Goal: Task Accomplishment & Management: Use online tool/utility

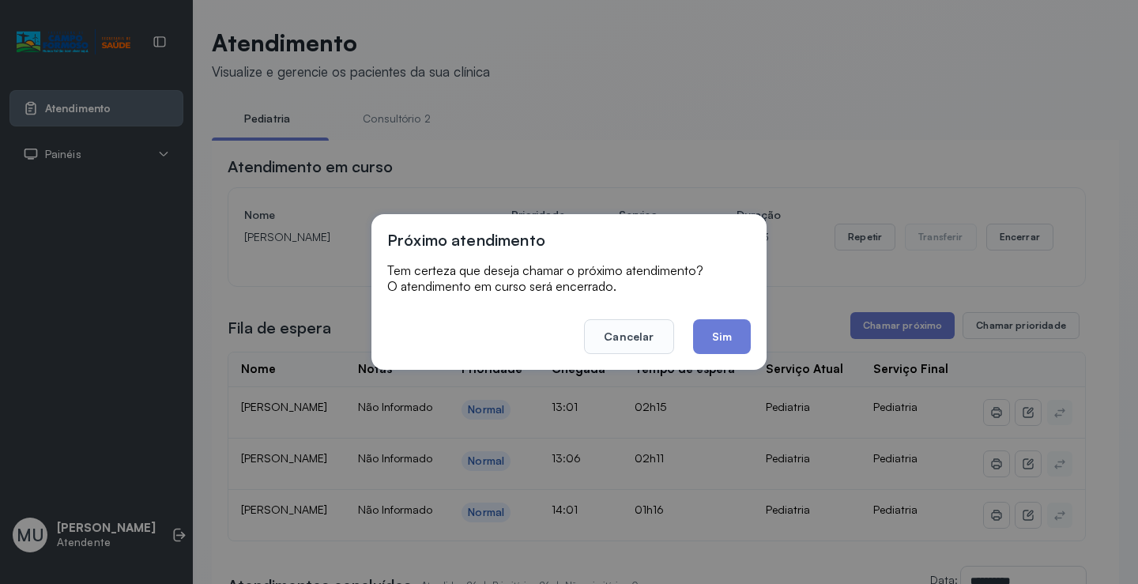
click at [724, 331] on button "Sim" at bounding box center [722, 336] width 58 height 35
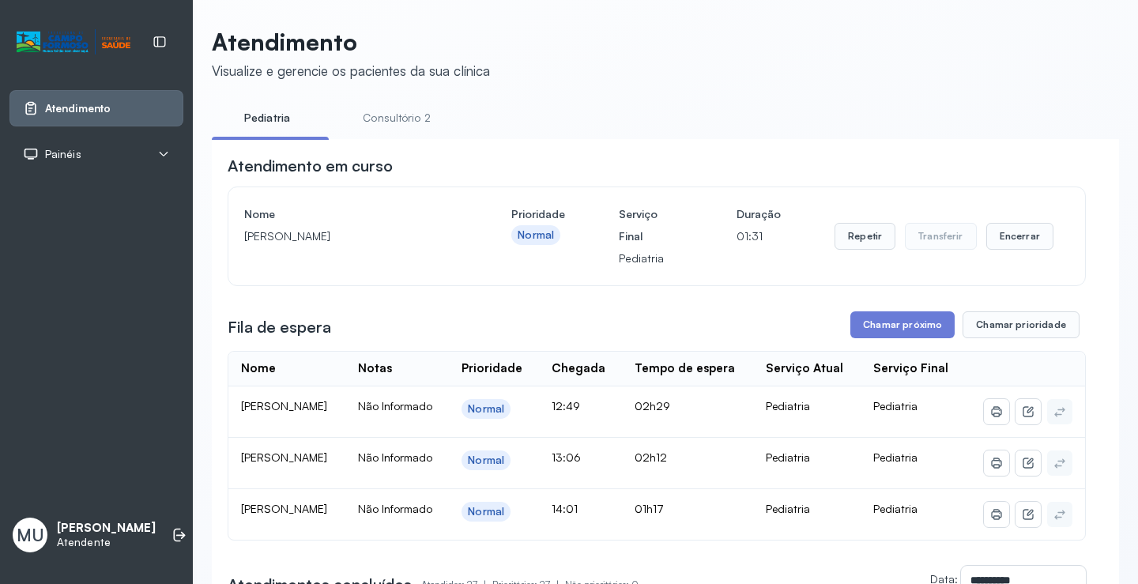
scroll to position [80, 0]
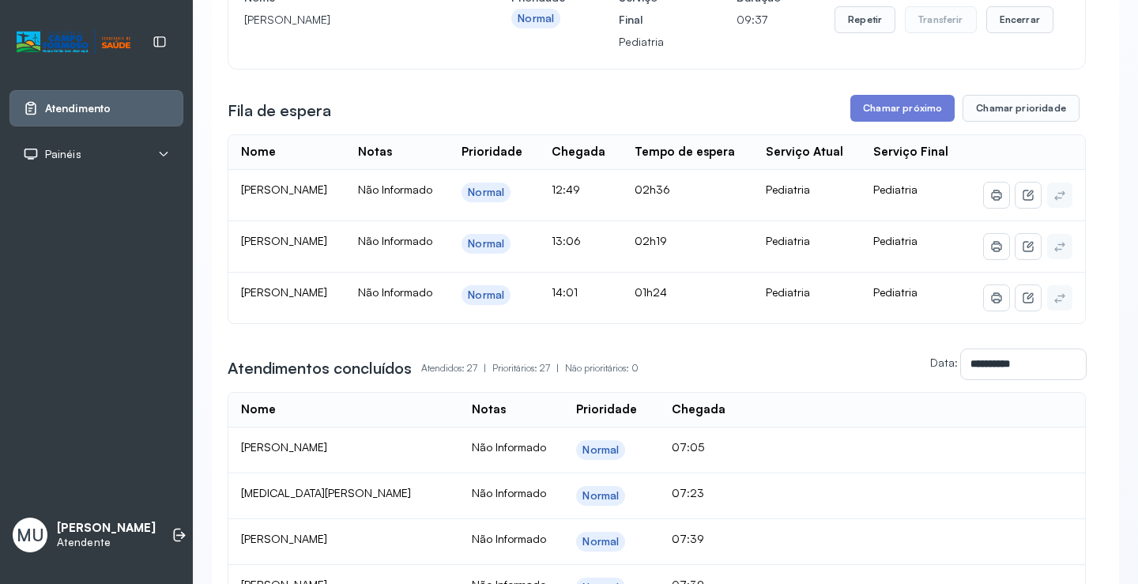
scroll to position [237, 0]
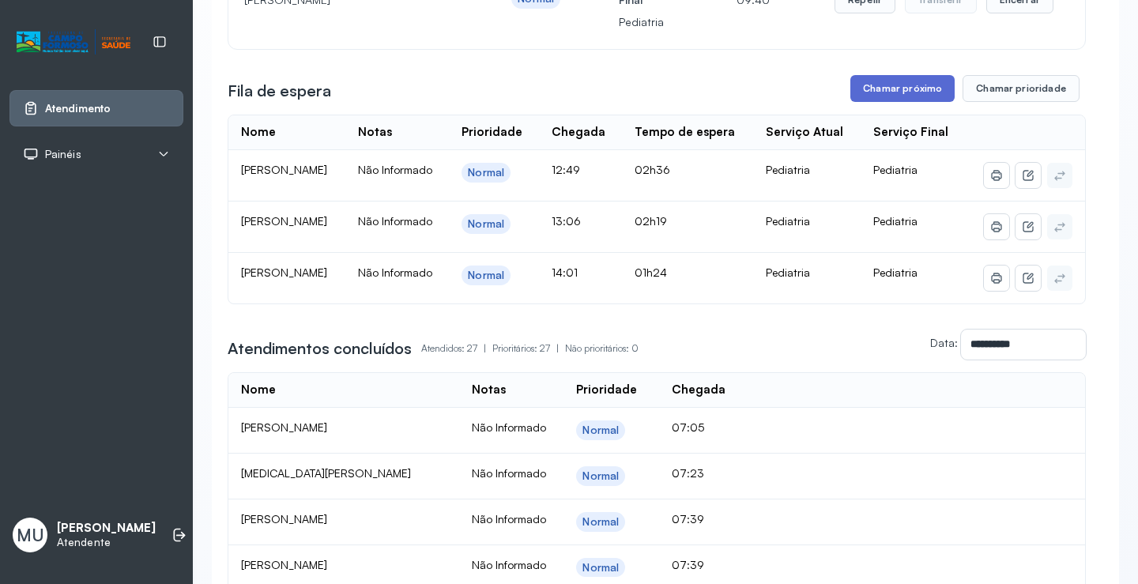
click at [905, 89] on button "Chamar próximo" at bounding box center [902, 88] width 104 height 27
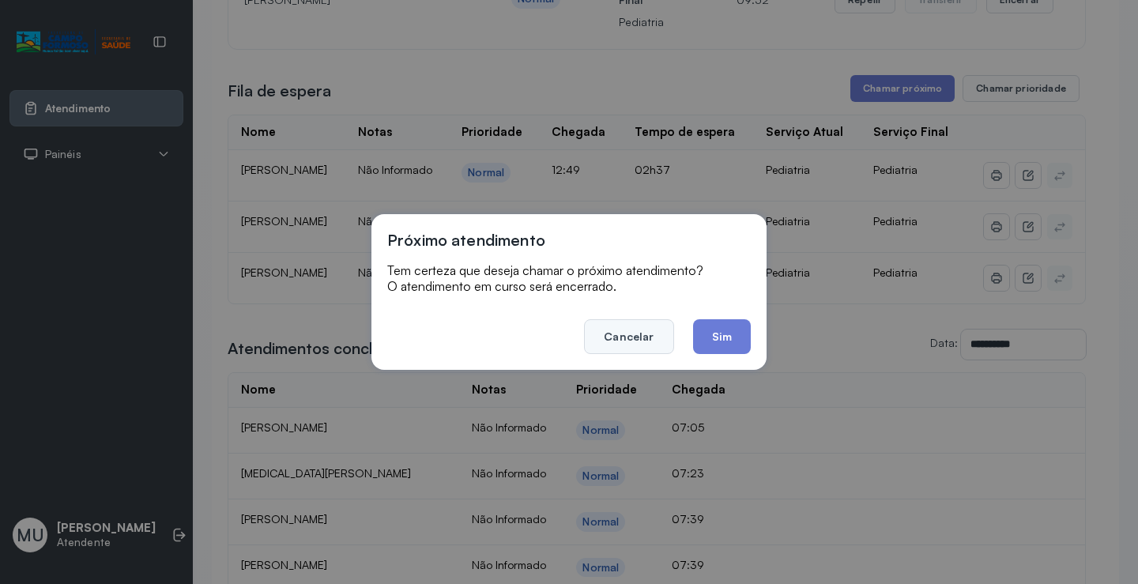
click at [620, 330] on button "Cancelar" at bounding box center [628, 336] width 89 height 35
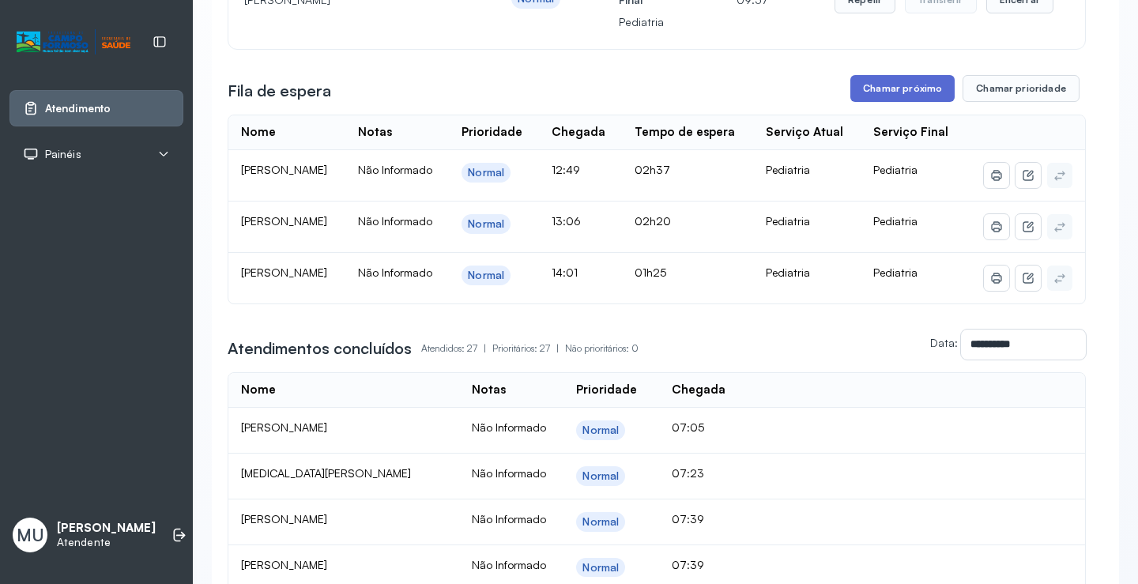
click at [879, 91] on button "Chamar próximo" at bounding box center [902, 88] width 104 height 27
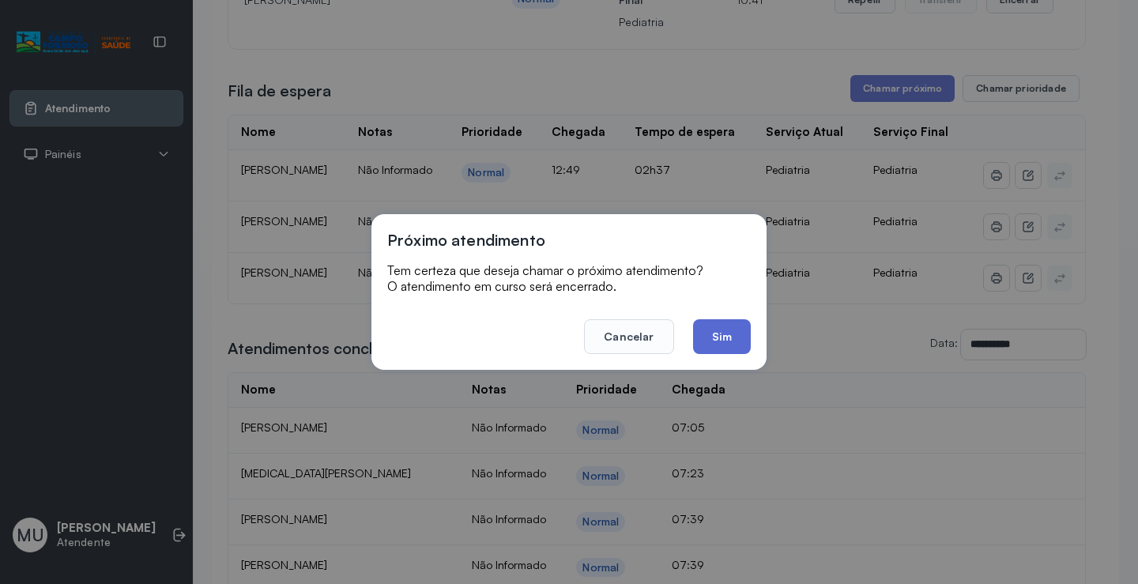
click at [726, 335] on button "Sim" at bounding box center [722, 336] width 58 height 35
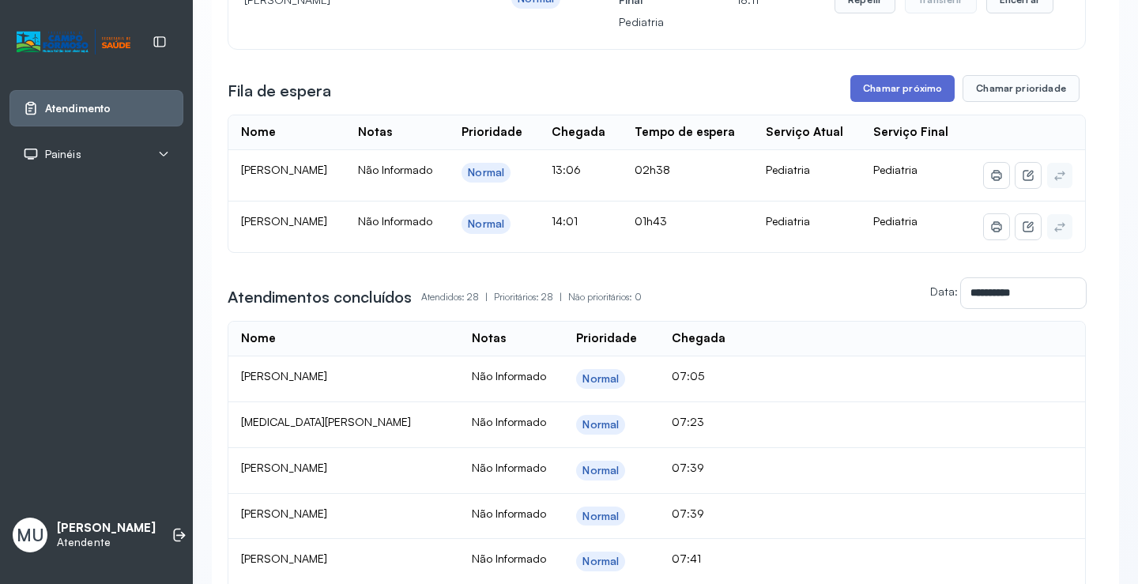
click at [907, 91] on button "Chamar próximo" at bounding box center [902, 88] width 104 height 27
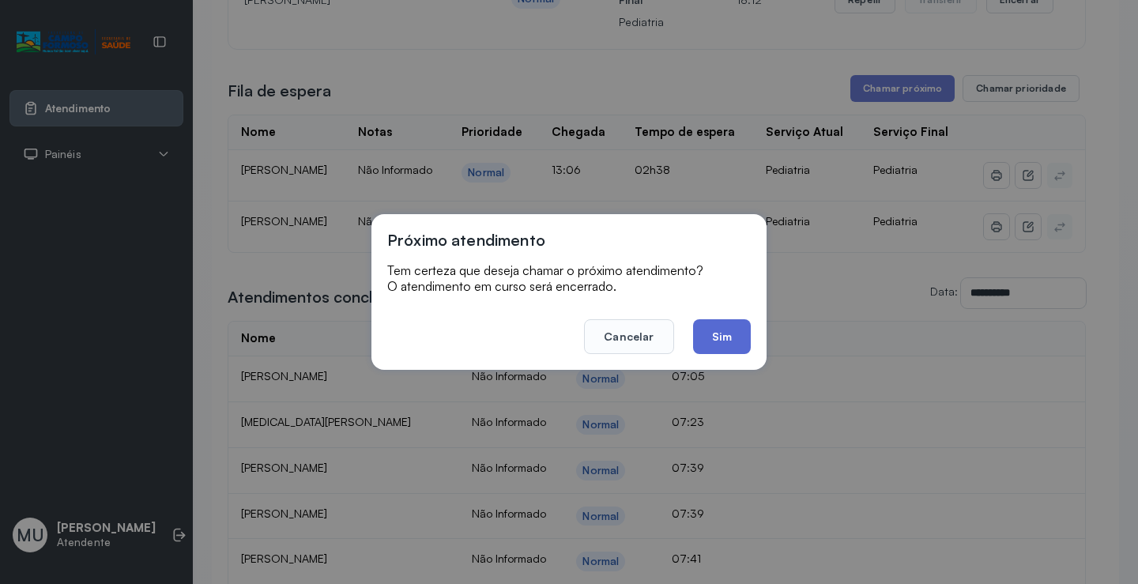
click at [725, 344] on button "Sim" at bounding box center [722, 336] width 58 height 35
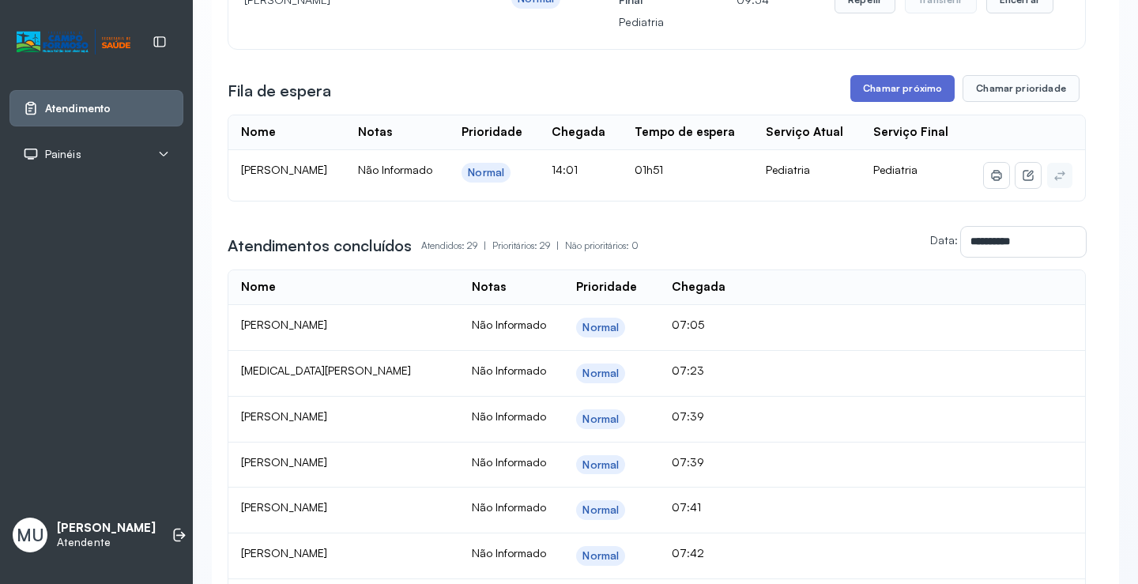
click at [883, 94] on button "Chamar próximo" at bounding box center [902, 88] width 104 height 27
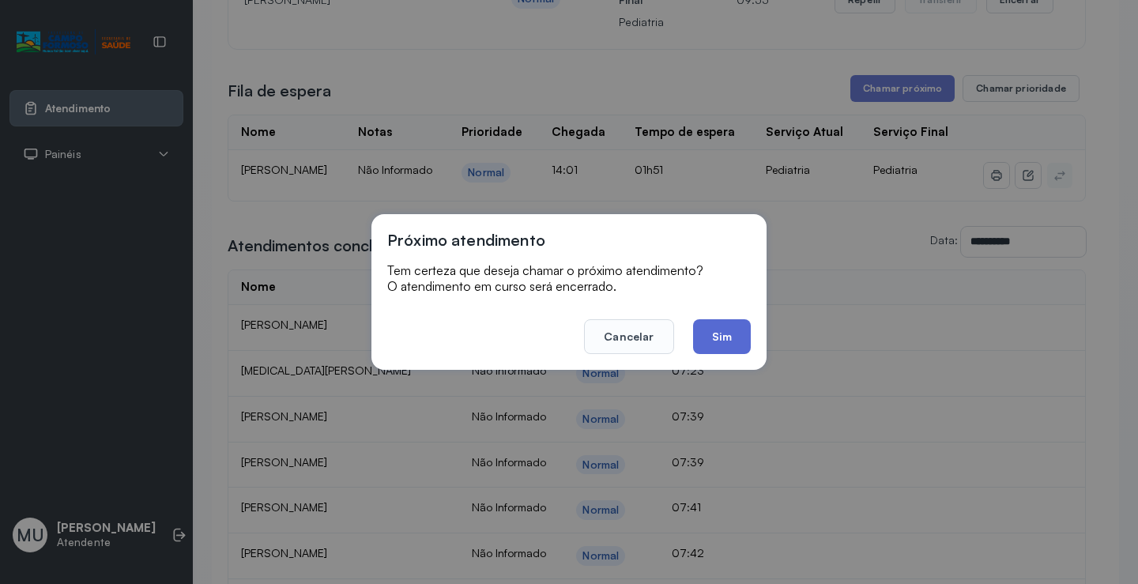
click at [712, 327] on button "Sim" at bounding box center [722, 336] width 58 height 35
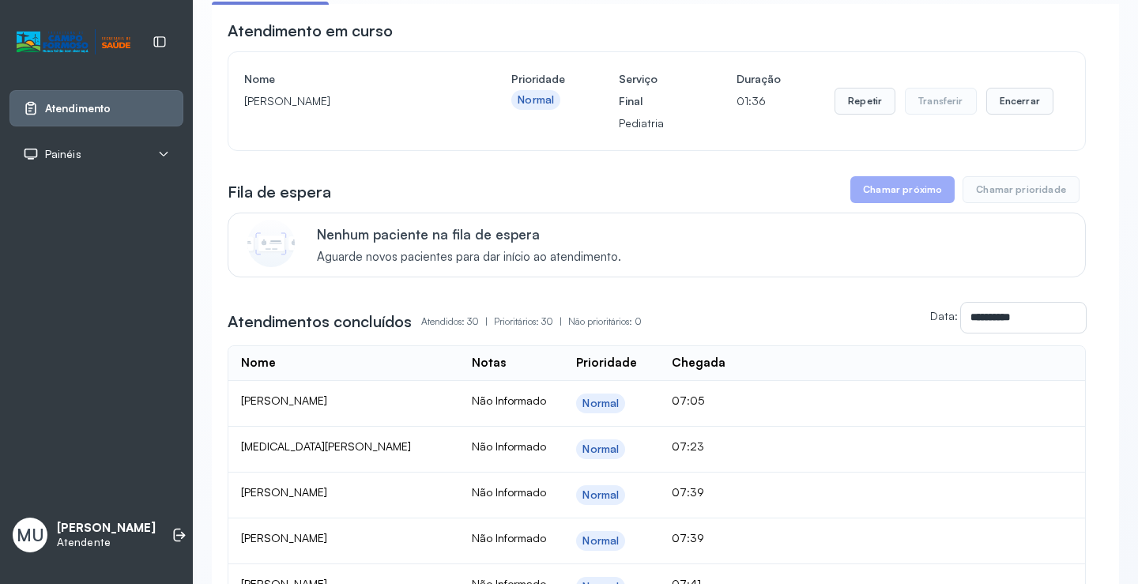
scroll to position [0, 0]
